Goal: Manage account settings

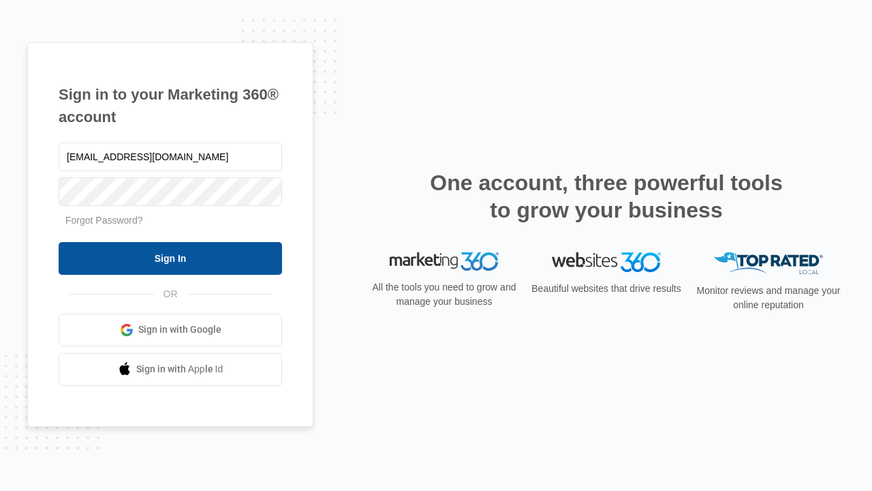
click at [170, 258] on input "Sign In" at bounding box center [170, 258] width 223 height 33
